Goal: Task Accomplishment & Management: Manage account settings

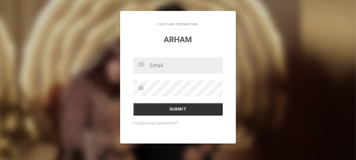
type input "[EMAIL_ADDRESS][DOMAIN_NAME]"
click at [176, 109] on input "Submit" at bounding box center [177, 109] width 89 height 13
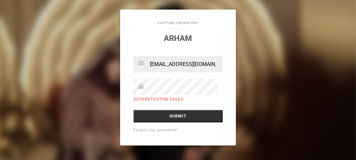
click at [167, 118] on input "Submit" at bounding box center [177, 116] width 89 height 13
